Goal: Information Seeking & Learning: Check status

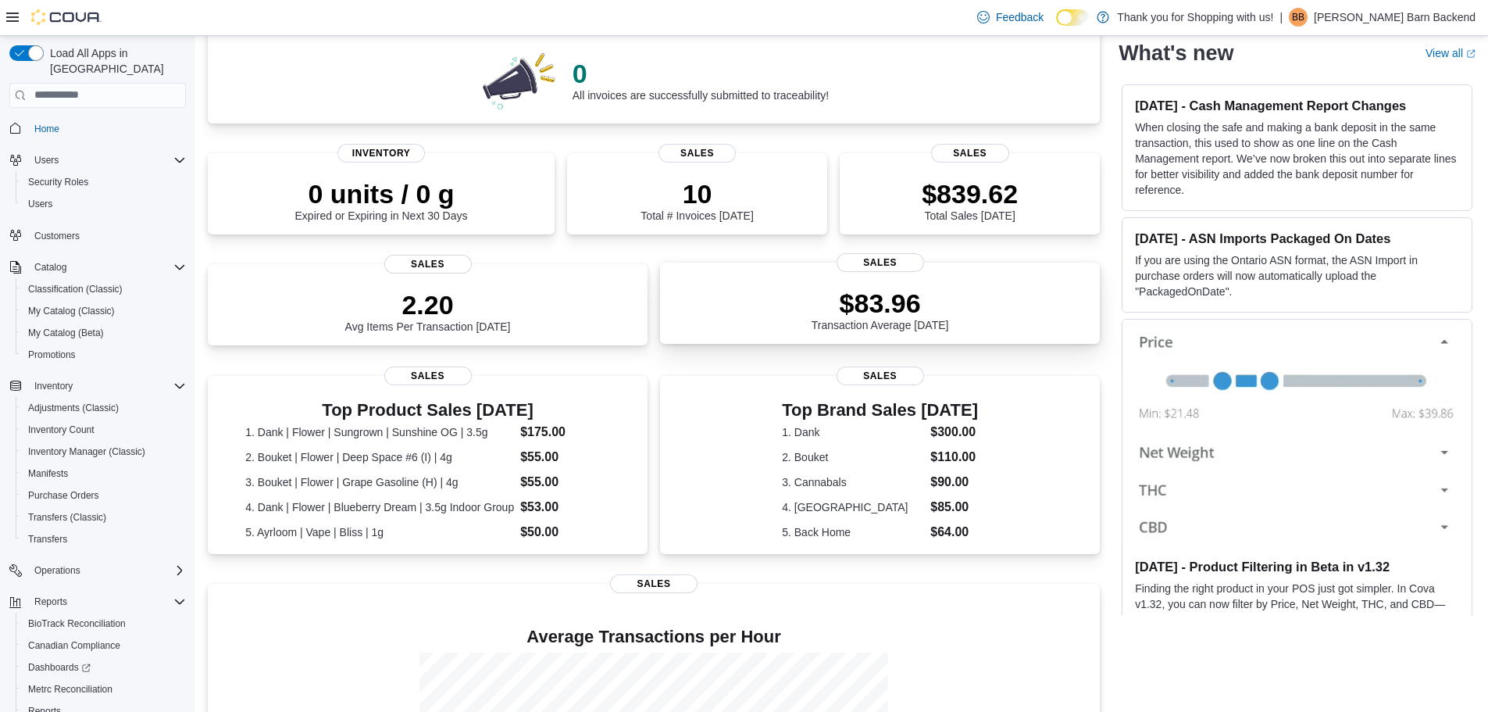
scroll to position [350, 0]
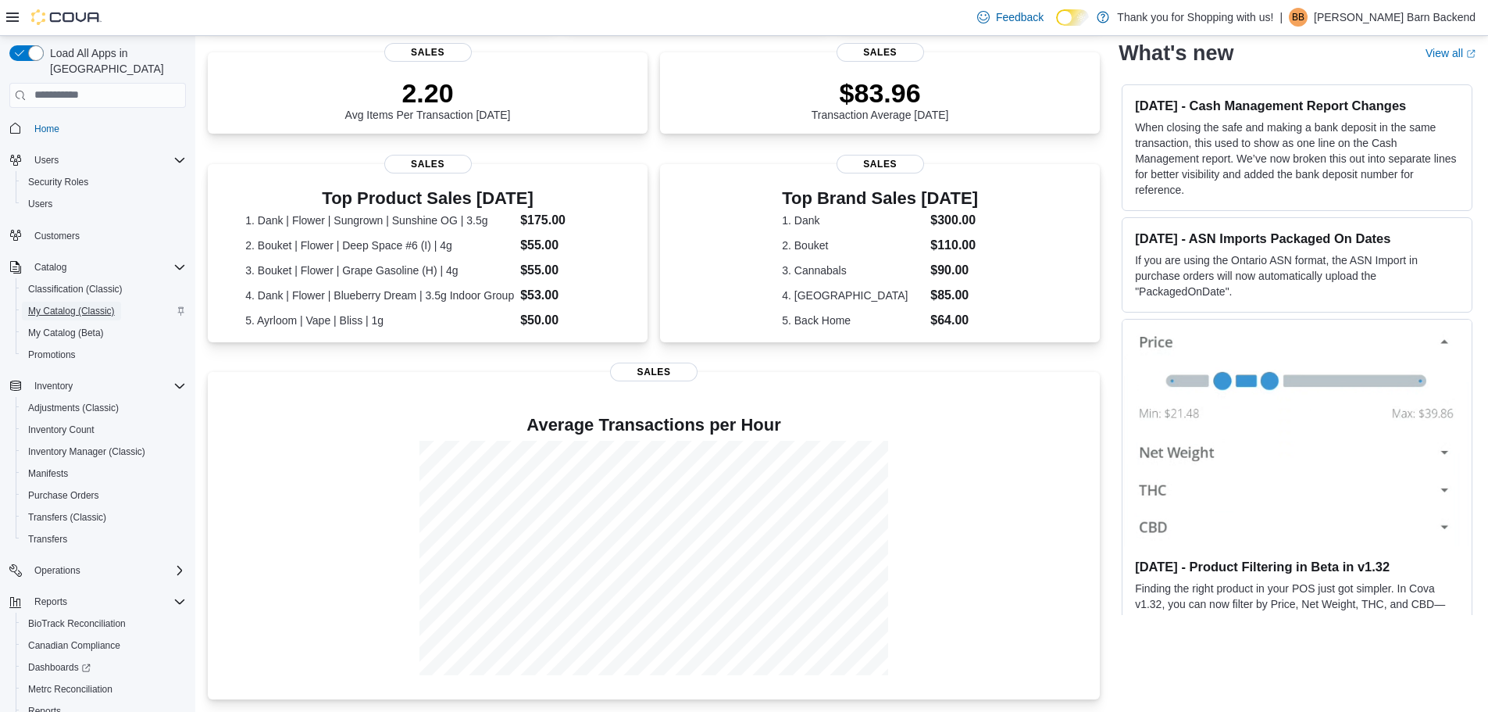
click at [84, 305] on span "My Catalog (Classic)" at bounding box center [71, 311] width 87 height 12
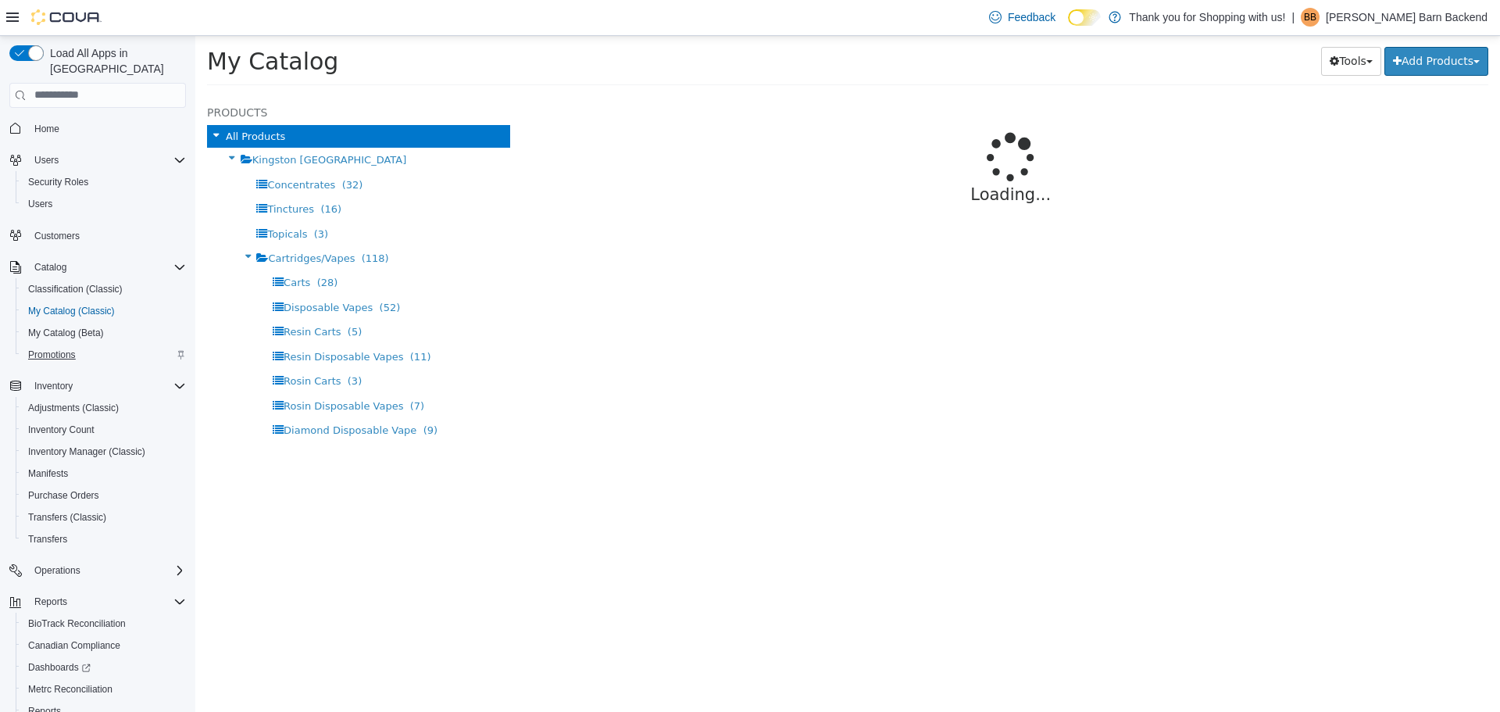
select select "**********"
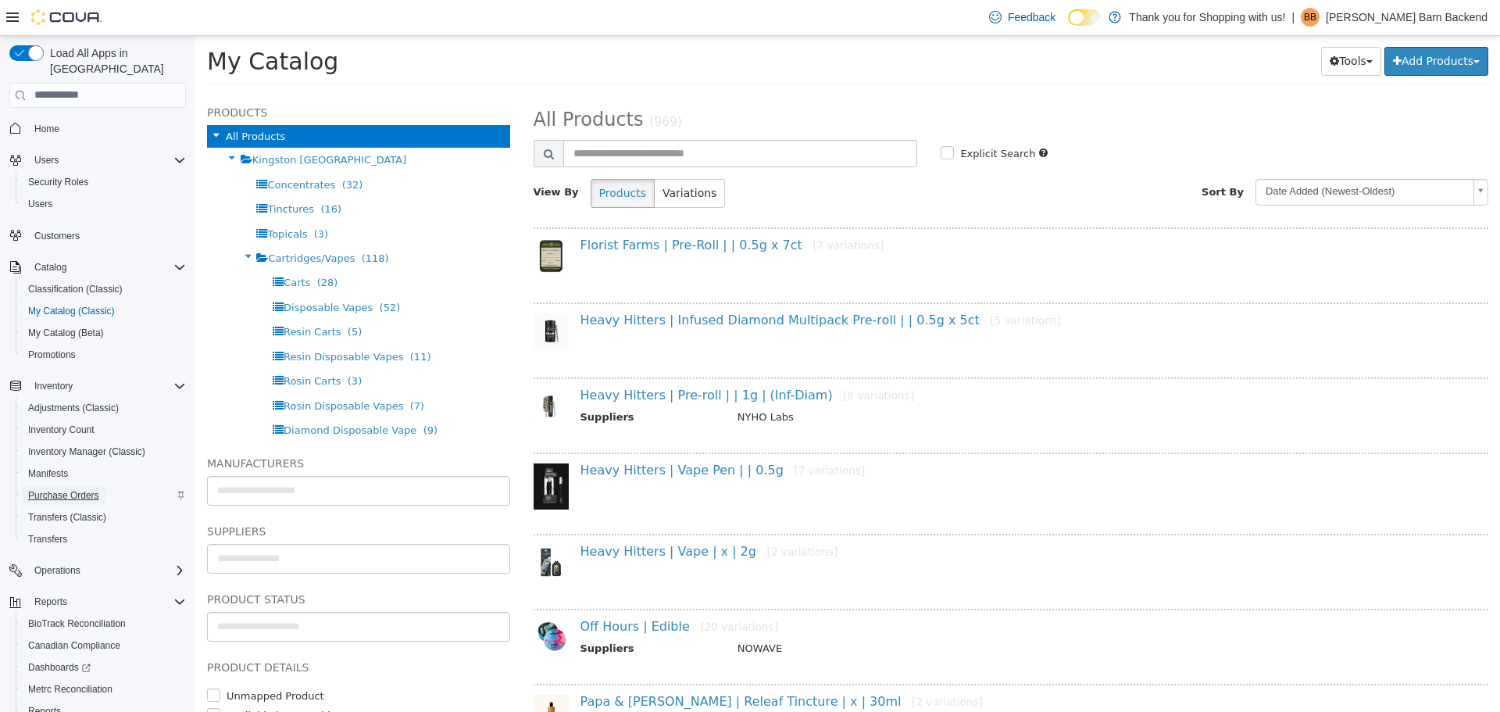
click at [64, 489] on span "Purchase Orders" at bounding box center [63, 495] width 71 height 12
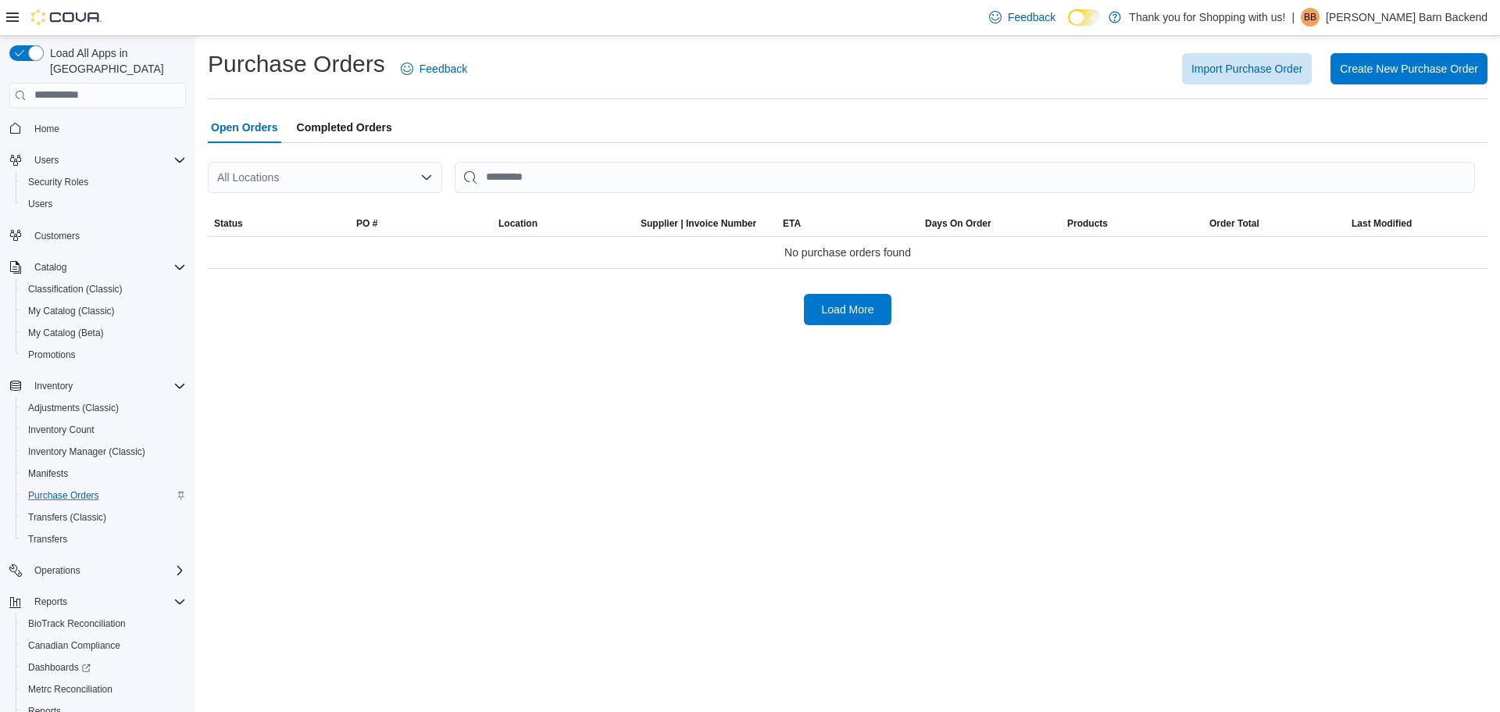
click at [385, 137] on span "Completed Orders" at bounding box center [344, 127] width 95 height 31
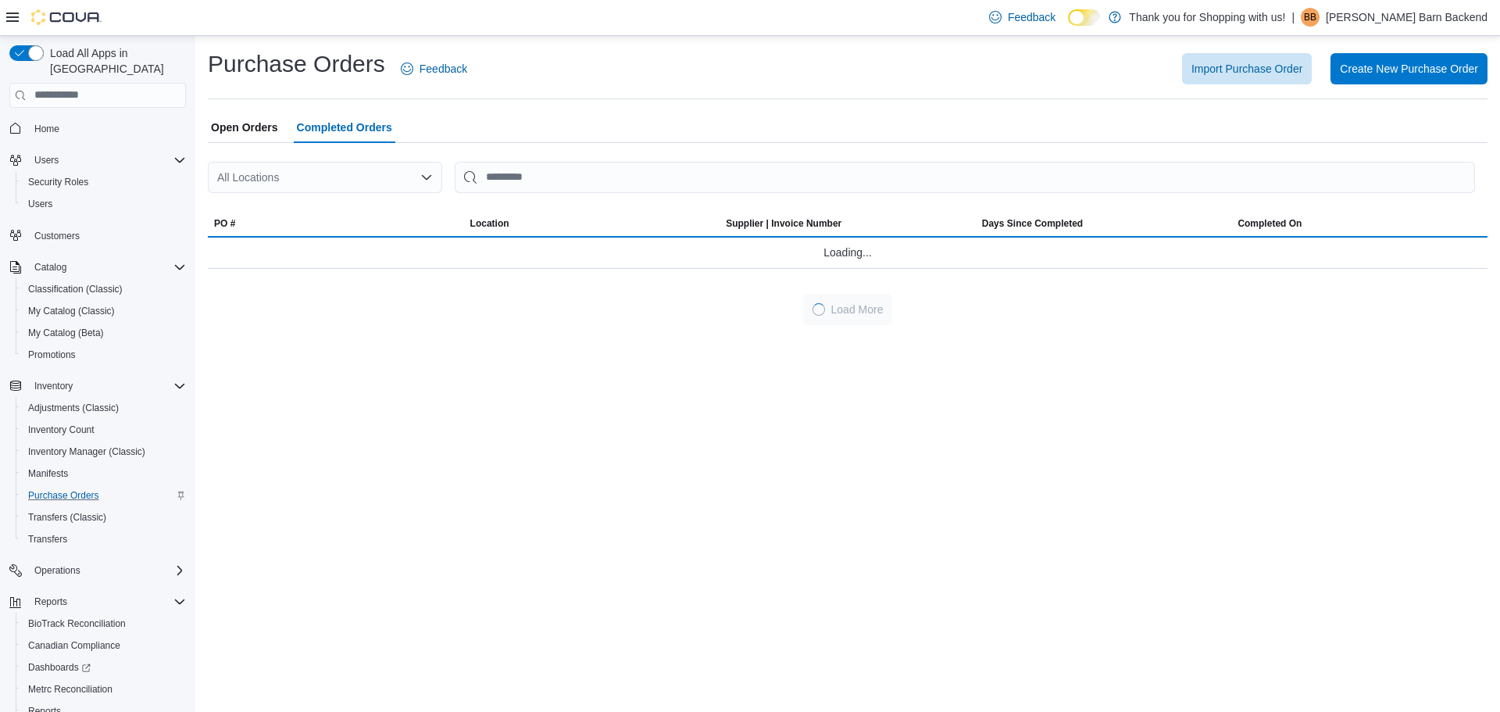
click at [376, 180] on div "All Locations" at bounding box center [325, 177] width 234 height 31
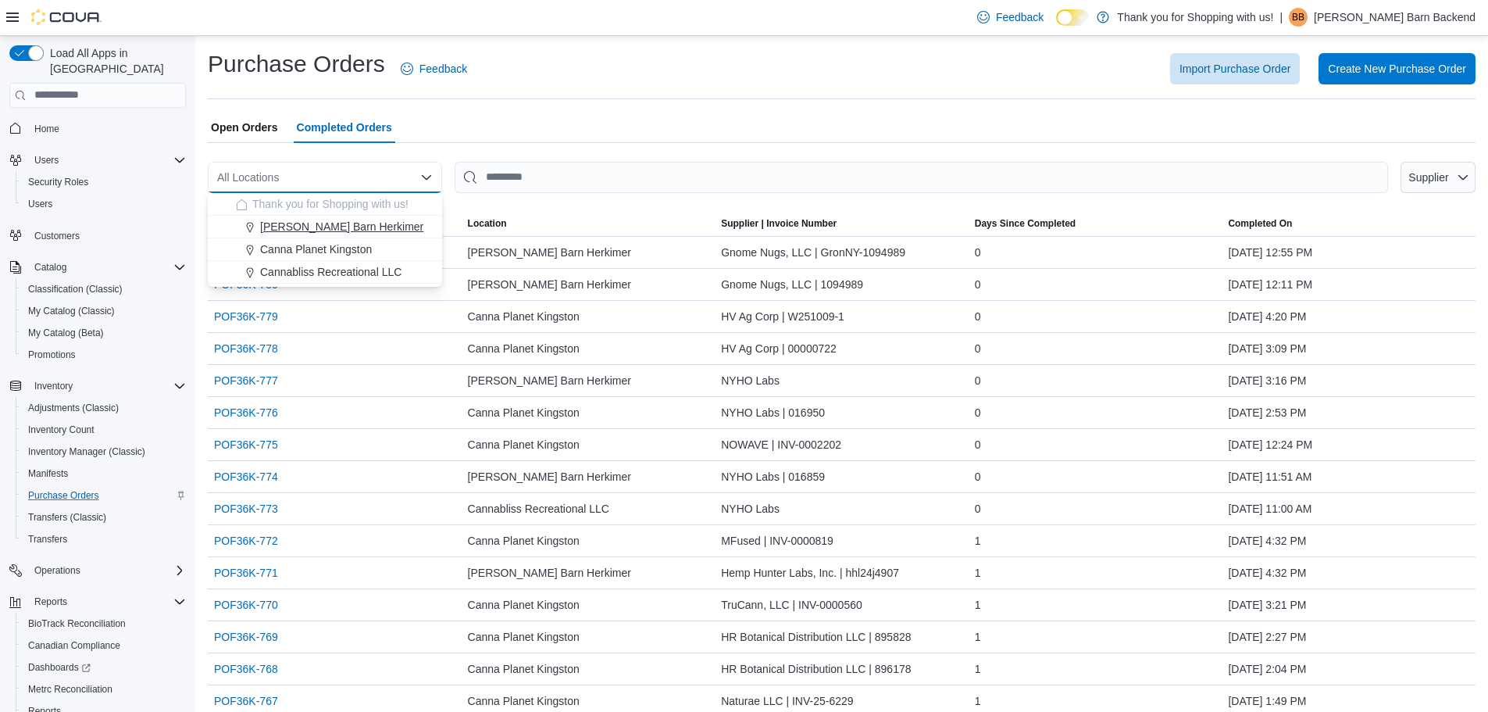
click at [350, 232] on span "[PERSON_NAME] Barn Herkimer" at bounding box center [341, 227] width 163 height 16
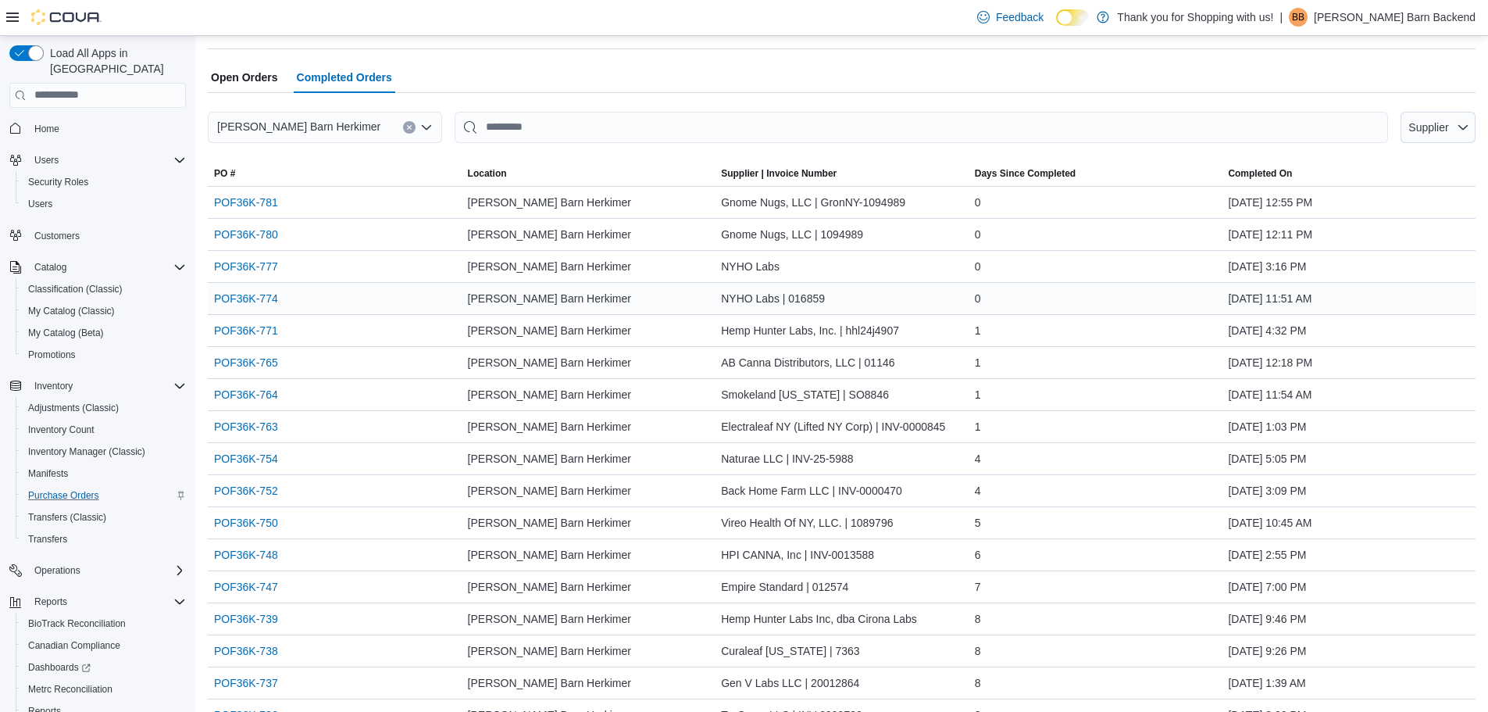
scroll to position [78, 0]
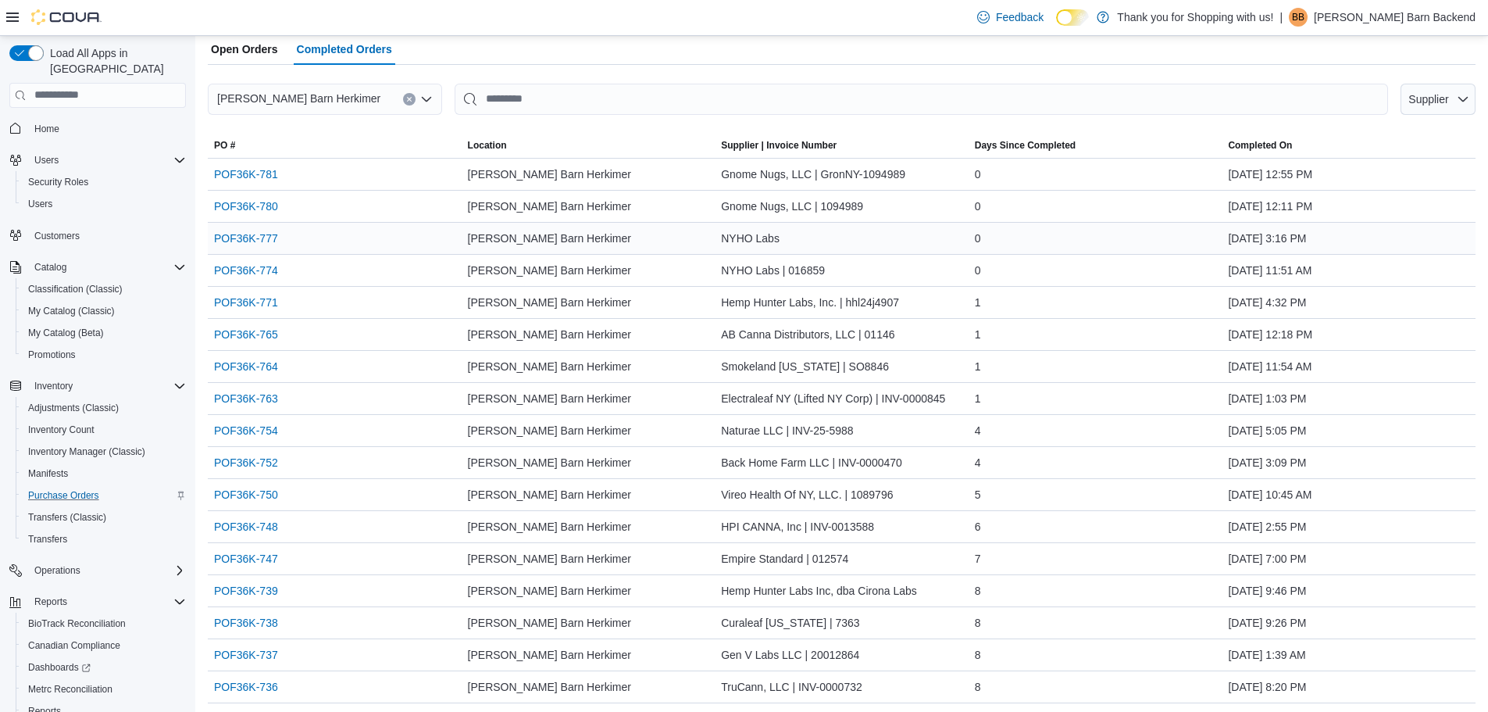
click at [730, 241] on div "NYHO Labs" at bounding box center [842, 238] width 254 height 31
click at [815, 237] on div "NYHO Labs" at bounding box center [842, 238] width 254 height 31
click at [269, 239] on link "POF36K-777" at bounding box center [246, 238] width 64 height 19
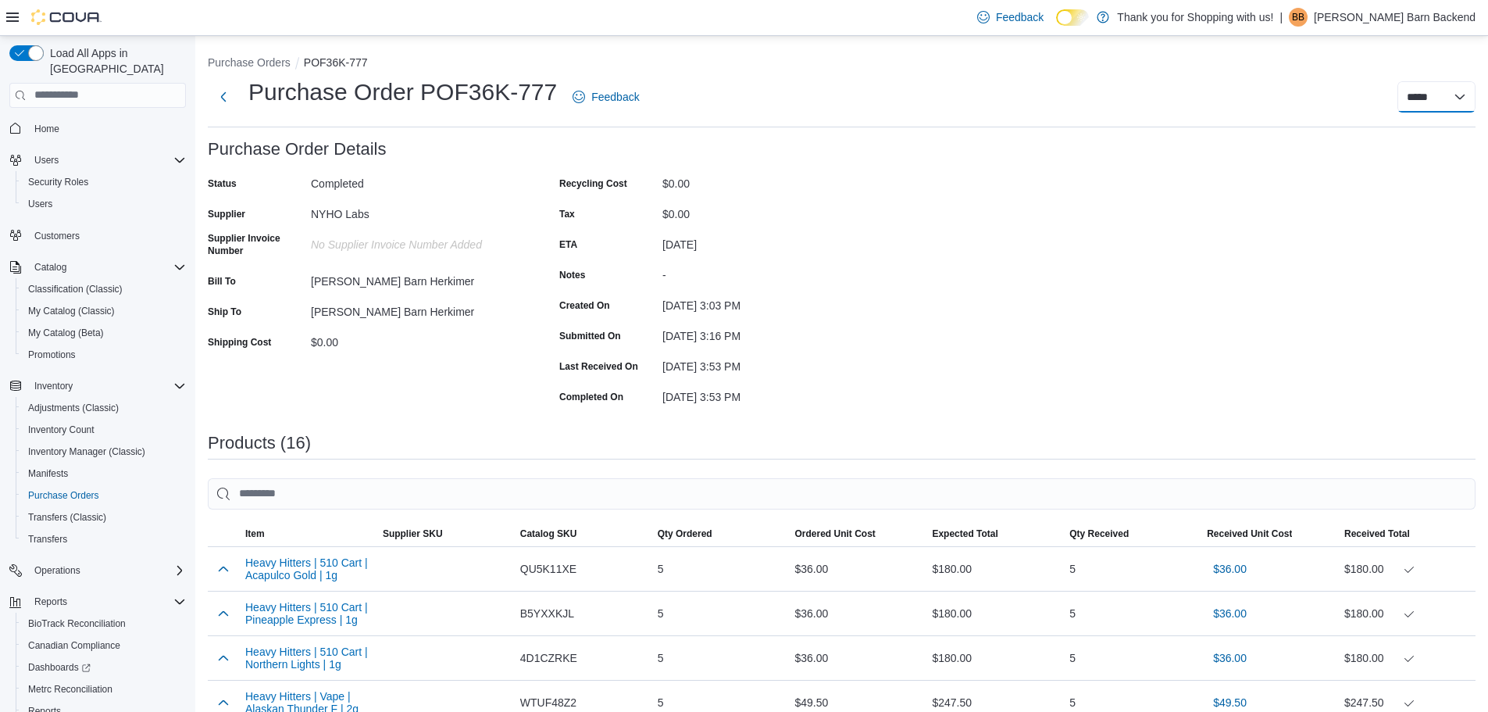
click at [1425, 95] on select "***** *****" at bounding box center [1436, 96] width 78 height 31
click at [230, 111] on button "Next" at bounding box center [223, 95] width 31 height 31
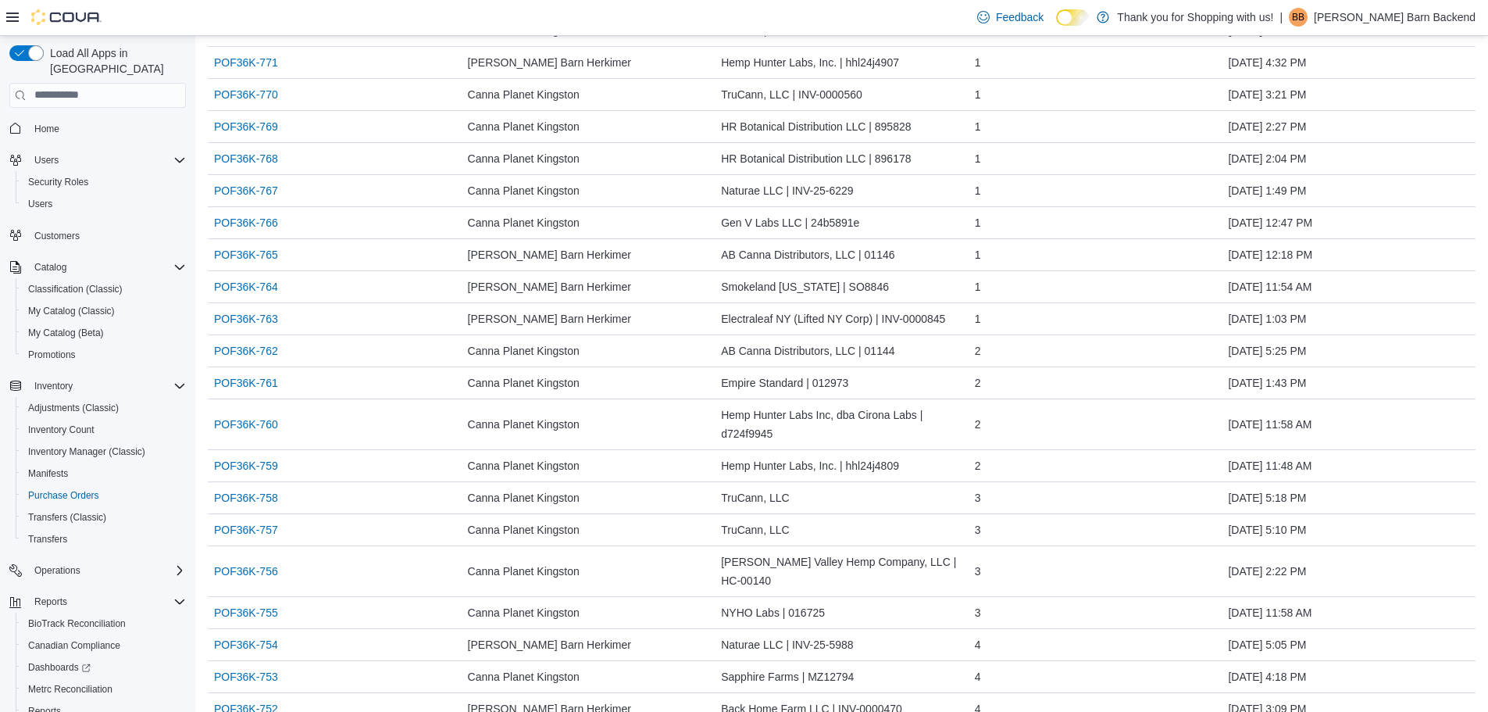
scroll to position [547, 0]
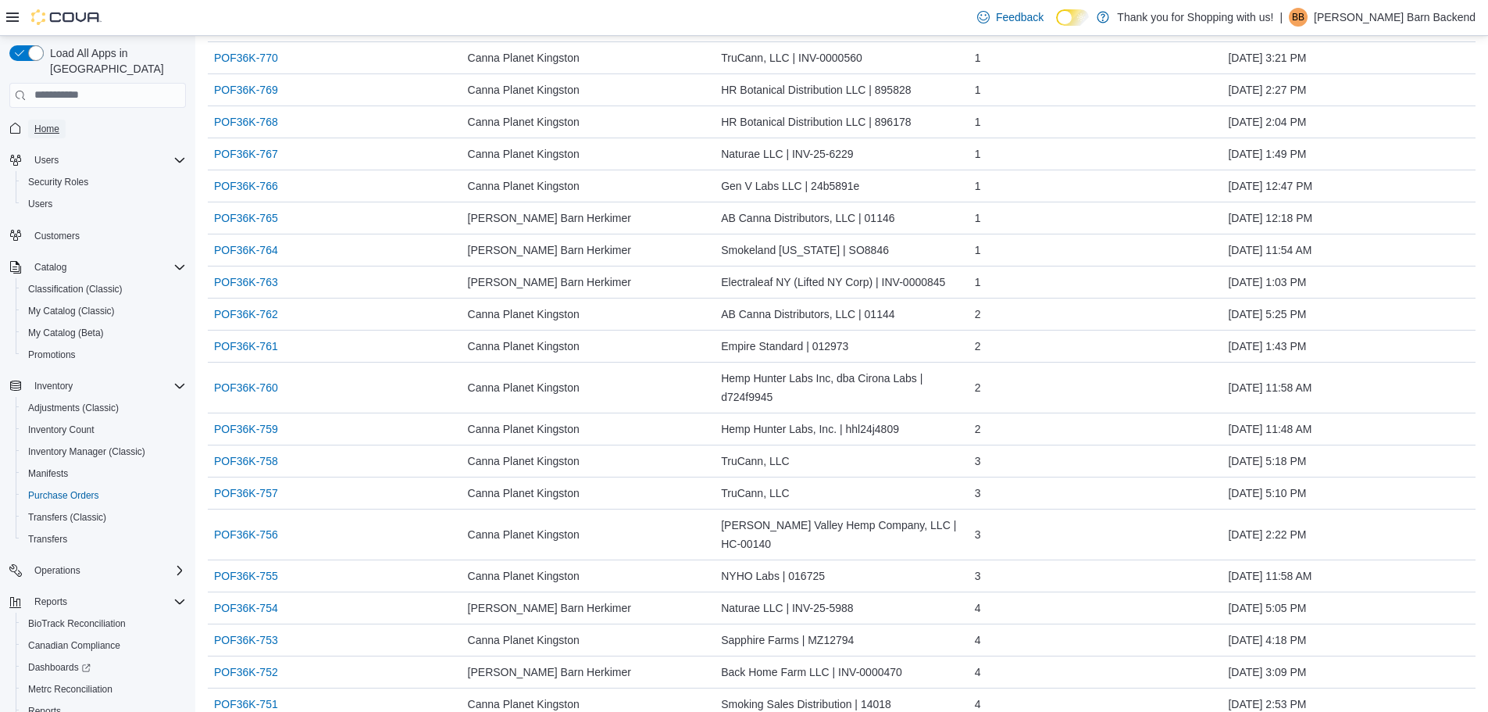
click at [41, 123] on span "Home" at bounding box center [46, 129] width 25 height 12
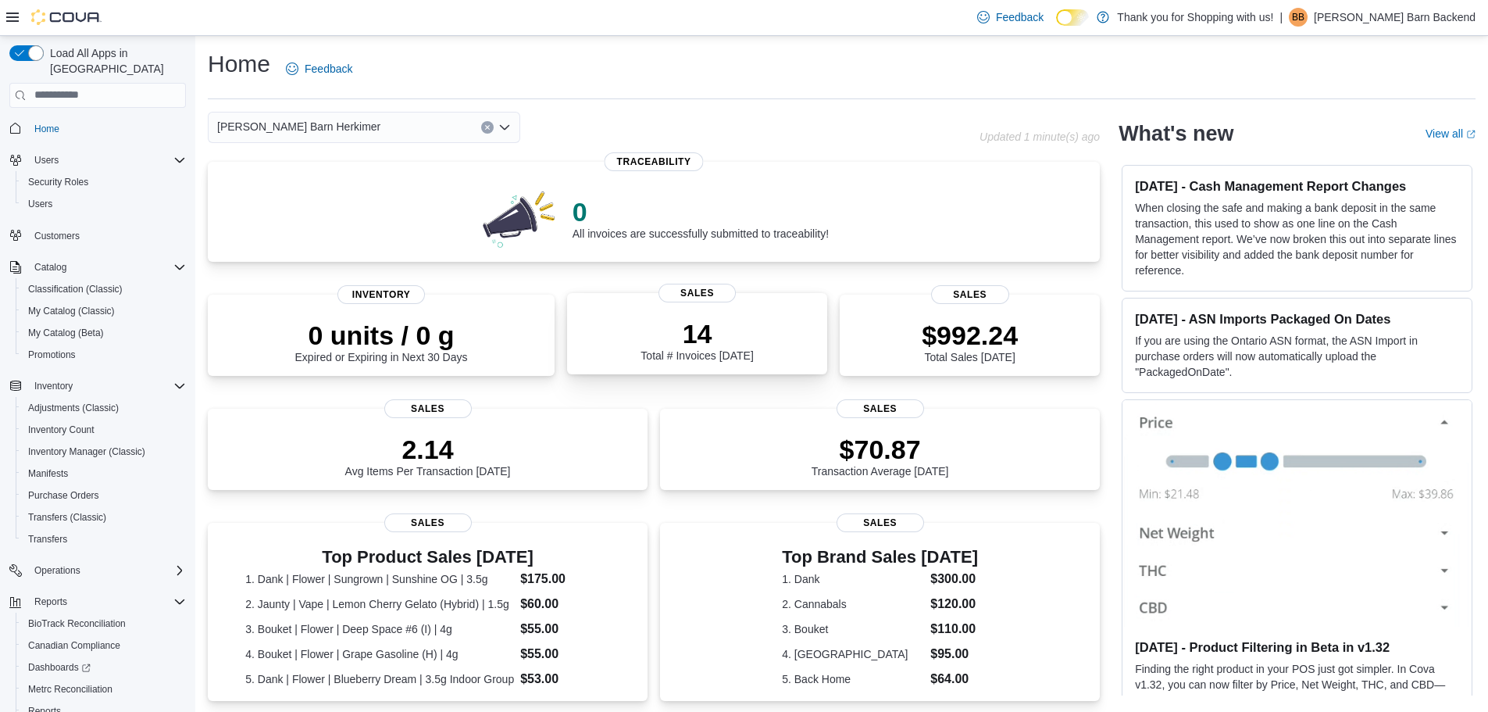
click at [656, 341] on p "14" at bounding box center [696, 333] width 112 height 31
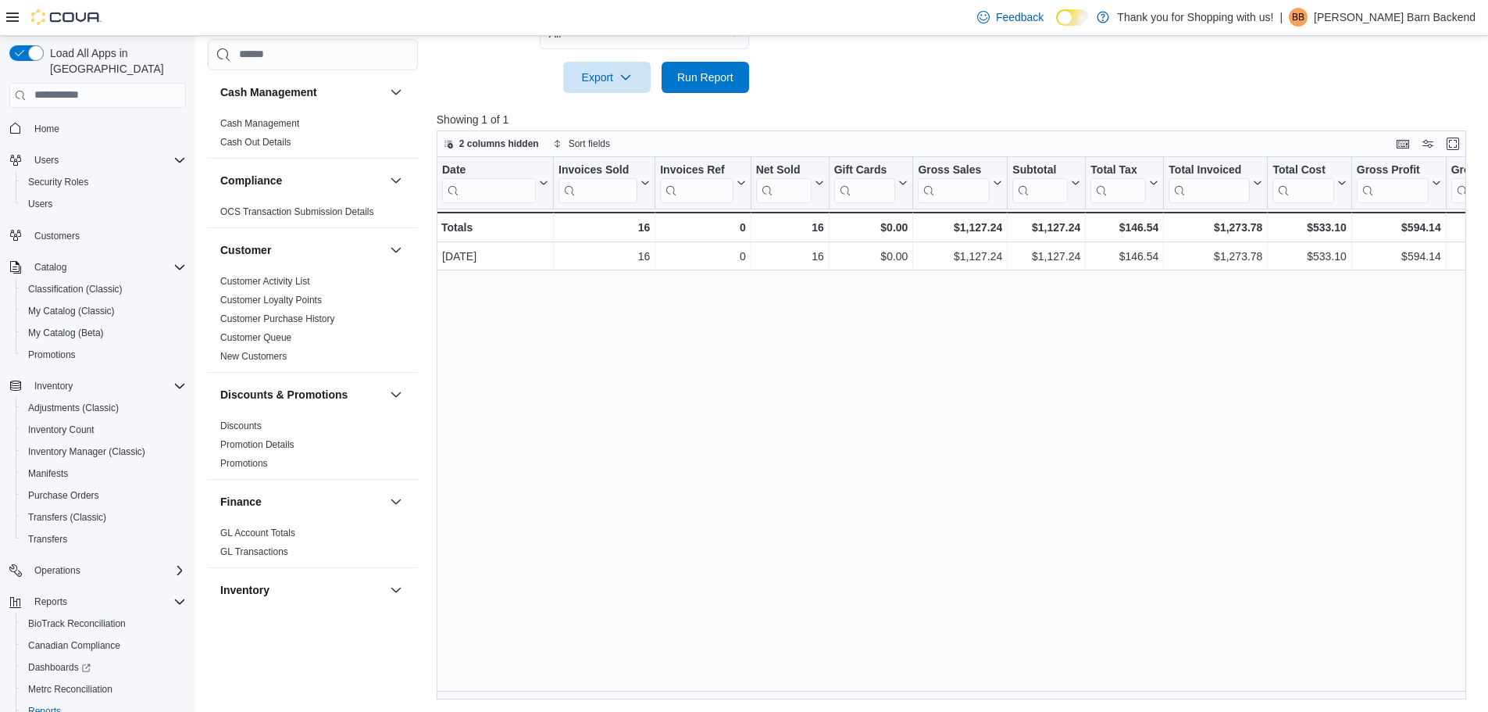
click at [44, 123] on button "Home" at bounding box center [97, 128] width 189 height 23
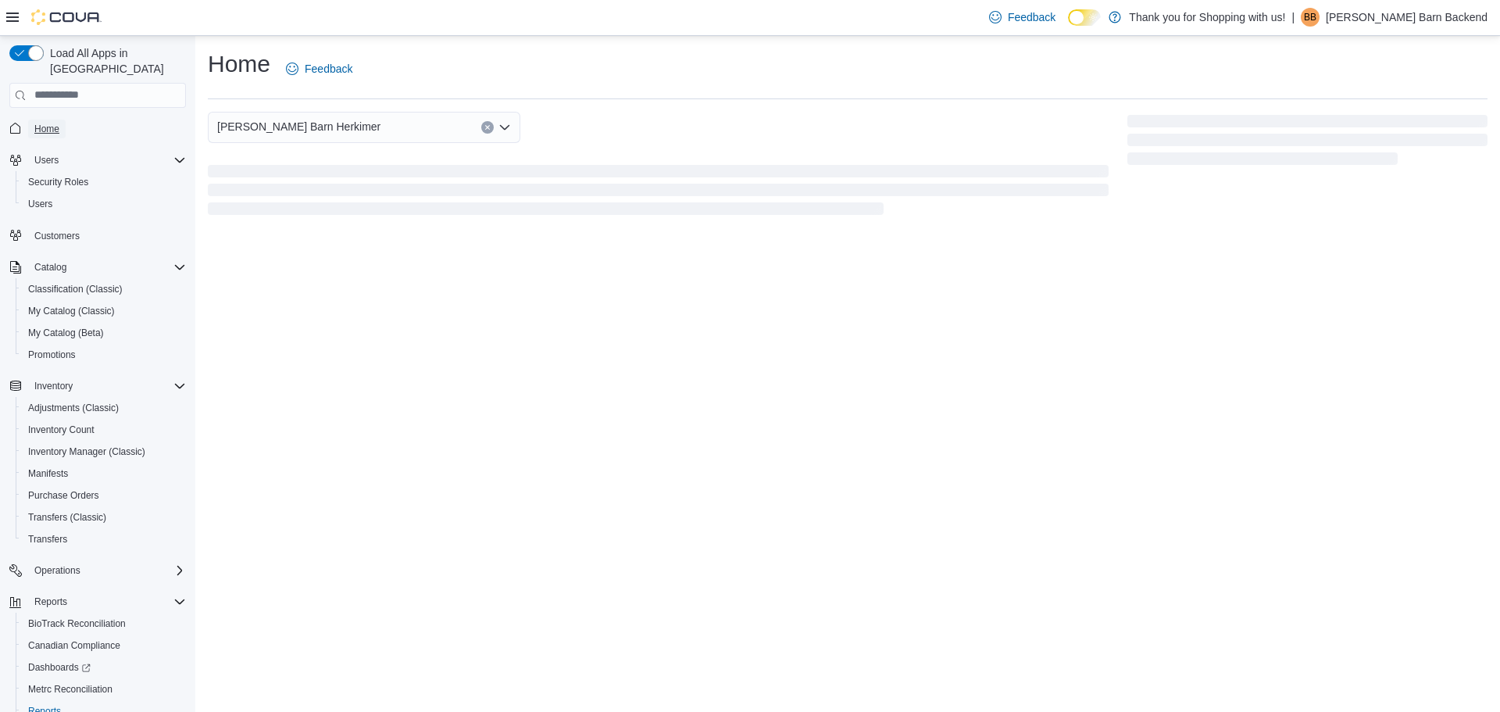
click at [45, 123] on span "Home" at bounding box center [46, 129] width 25 height 12
